Goal: Task Accomplishment & Management: Use online tool/utility

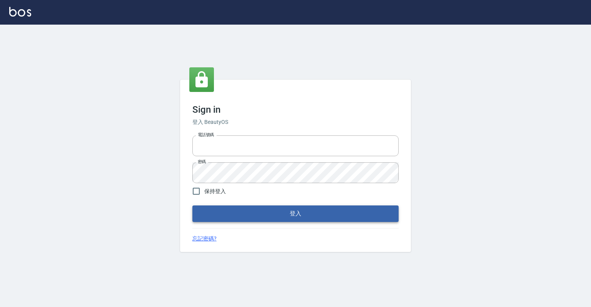
type input "0918176355"
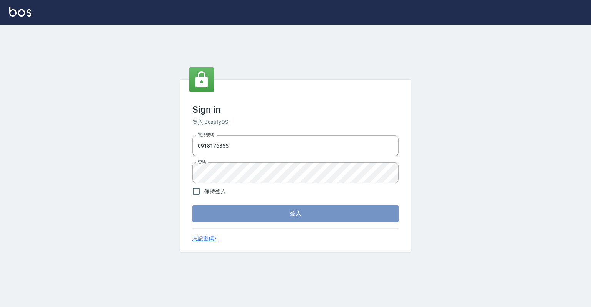
click at [301, 216] on button "登入" at bounding box center [295, 213] width 206 height 16
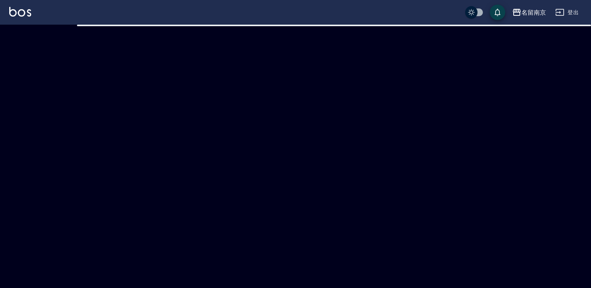
checkbox input "true"
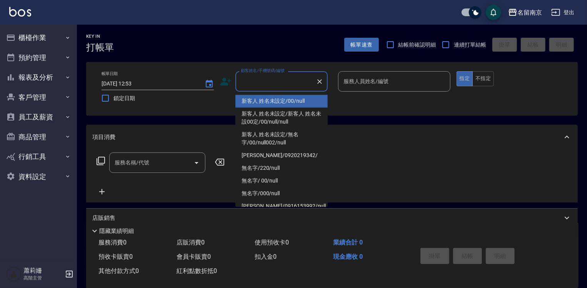
click at [271, 83] on input "顧客姓名/手機號碼/編號" at bounding box center [276, 81] width 74 height 13
click at [24, 40] on button "櫃檯作業" at bounding box center [38, 38] width 71 height 20
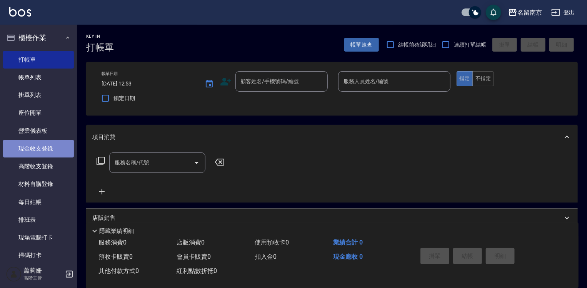
click at [44, 143] on link "現金收支登錄" at bounding box center [38, 149] width 71 height 18
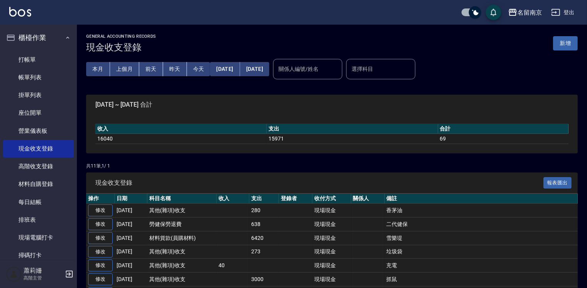
click at [559, 44] on button "新增" at bounding box center [565, 43] width 25 height 14
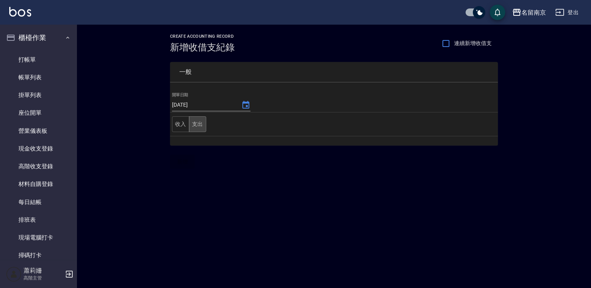
click at [198, 124] on button "支出" at bounding box center [197, 124] width 17 height 16
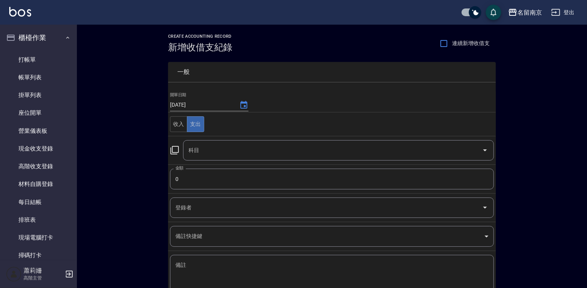
click at [176, 146] on icon at bounding box center [174, 149] width 9 height 9
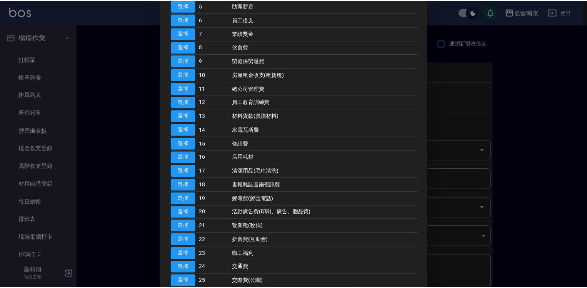
scroll to position [154, 0]
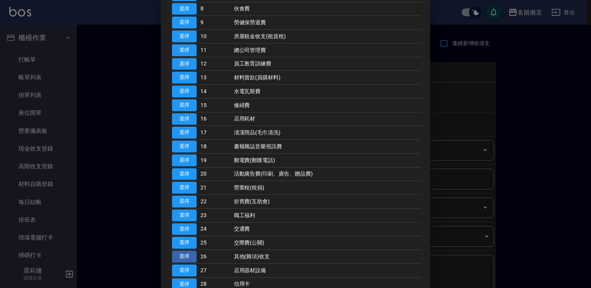
click at [187, 255] on button "選擇" at bounding box center [184, 256] width 25 height 12
type input "26 其他(雜項)收支"
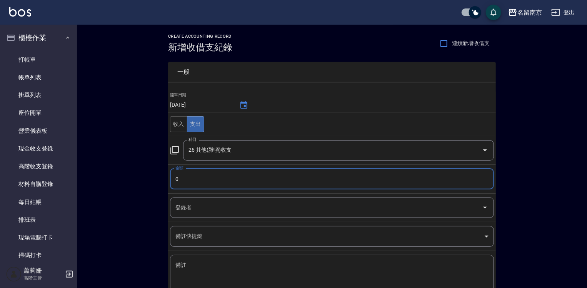
click at [179, 177] on input "0" at bounding box center [332, 178] width 324 height 21
click at [186, 177] on input "3500" at bounding box center [332, 178] width 324 height 21
type input "350"
click at [184, 266] on textarea "備註" at bounding box center [331, 274] width 313 height 26
type textarea "3"
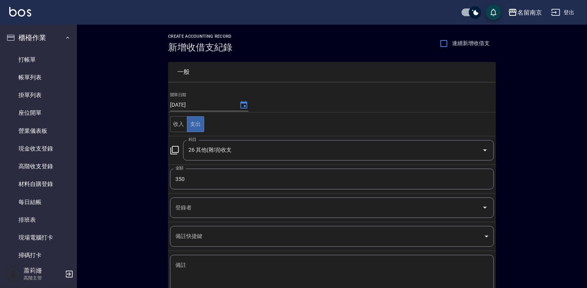
drag, startPoint x: 189, startPoint y: 259, endPoint x: 303, endPoint y: 287, distance: 117.1
click at [201, 261] on div "x 備註" at bounding box center [332, 274] width 324 height 39
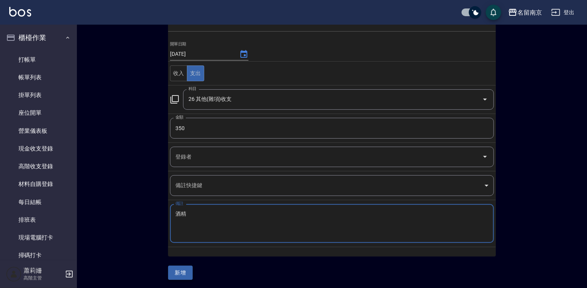
type textarea "酒精"
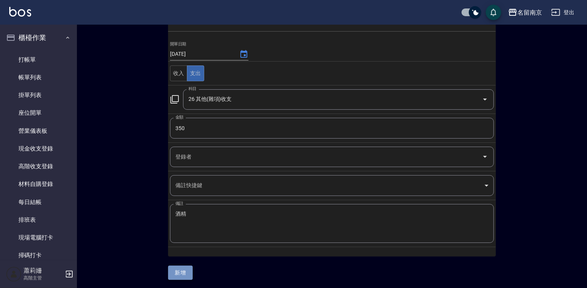
click at [191, 266] on button "新增" at bounding box center [180, 272] width 25 height 14
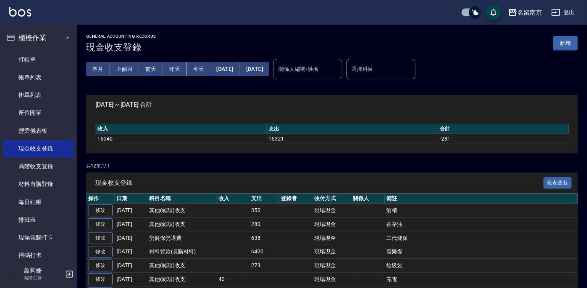
scroll to position [115, 0]
